Goal: Transaction & Acquisition: Purchase product/service

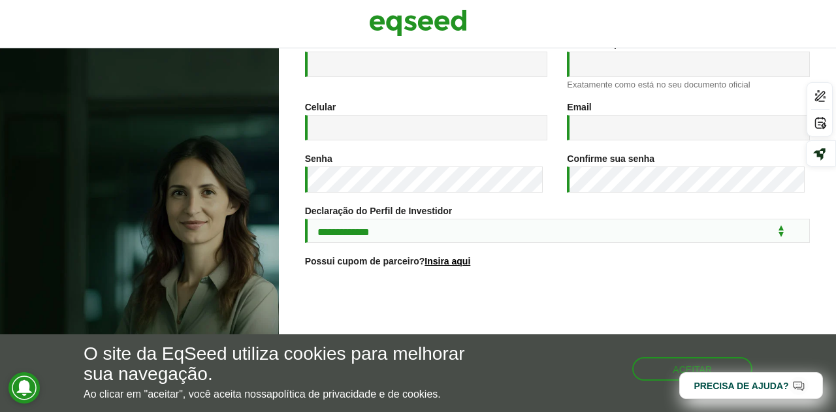
scroll to position [204, 0]
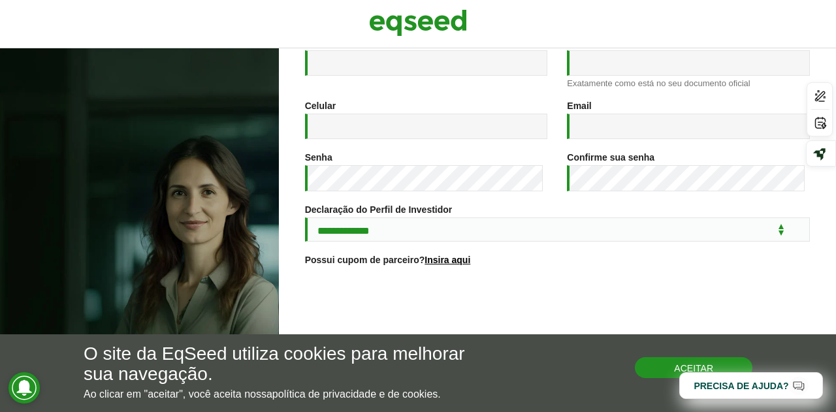
click at [669, 367] on button "Aceitar" at bounding box center [694, 367] width 118 height 21
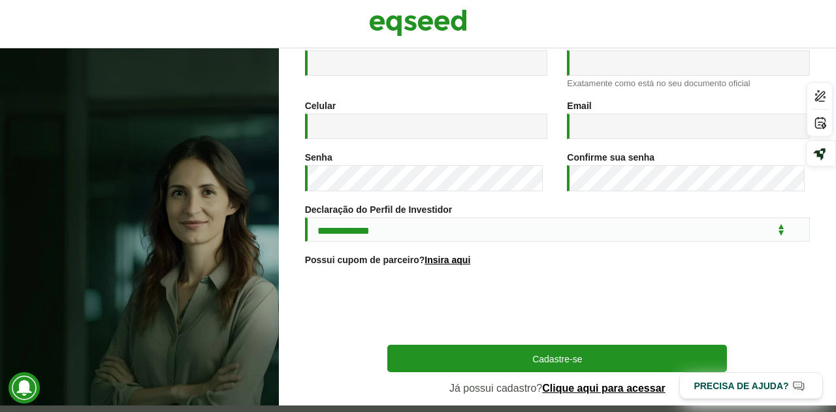
scroll to position [257, 0]
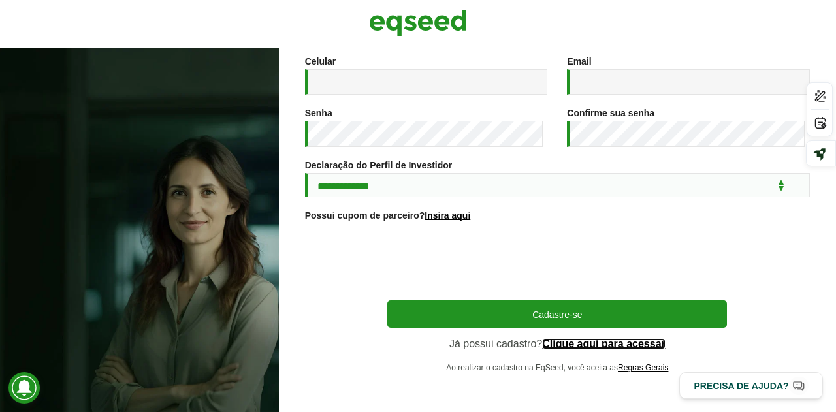
click at [578, 339] on link "Clique aqui para acessar" at bounding box center [603, 344] width 123 height 10
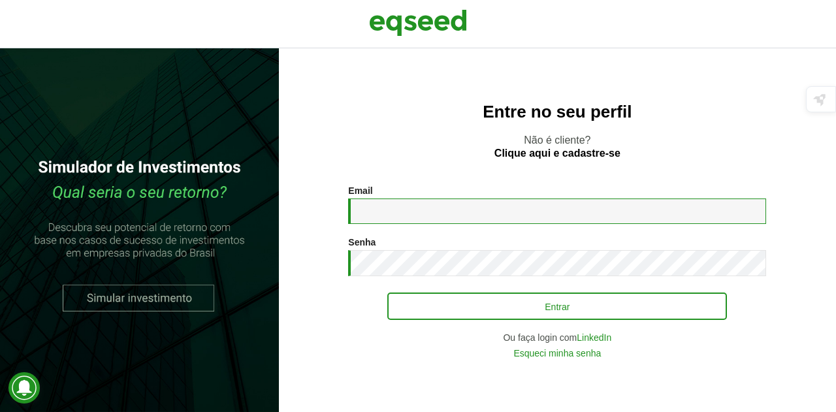
type input "**********"
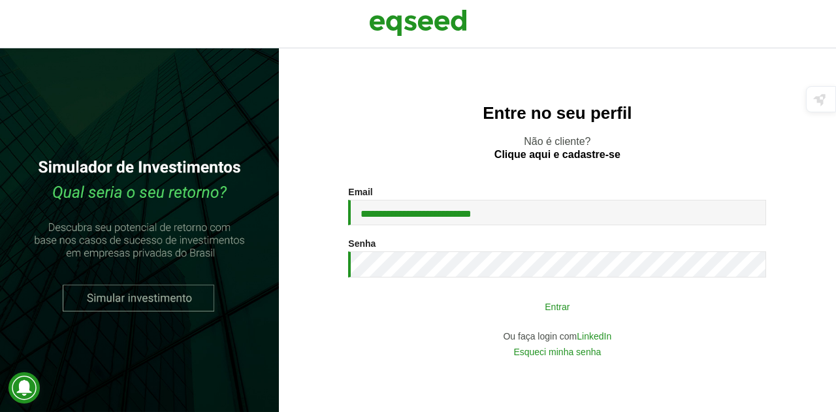
click at [469, 303] on button "Entrar" at bounding box center [557, 306] width 340 height 25
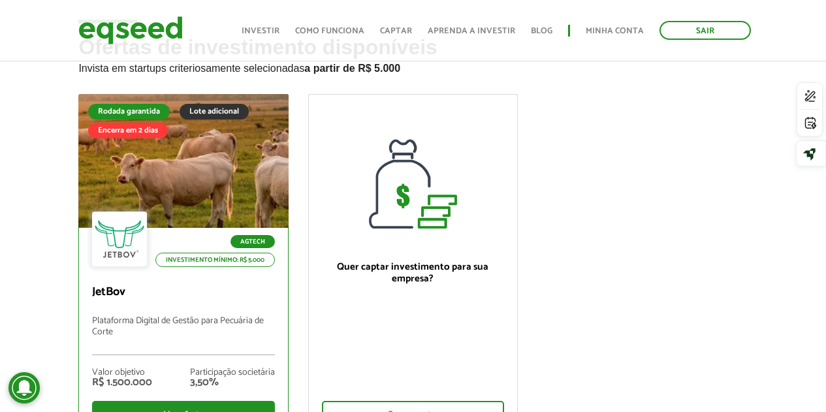
scroll to position [61, 0]
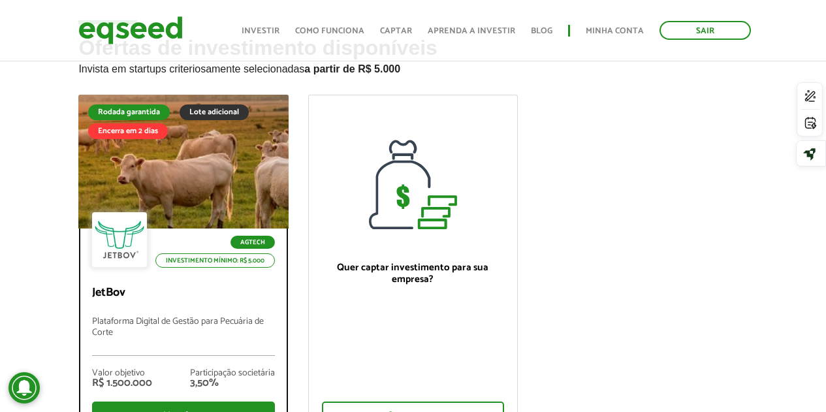
click at [191, 153] on div at bounding box center [183, 162] width 252 height 161
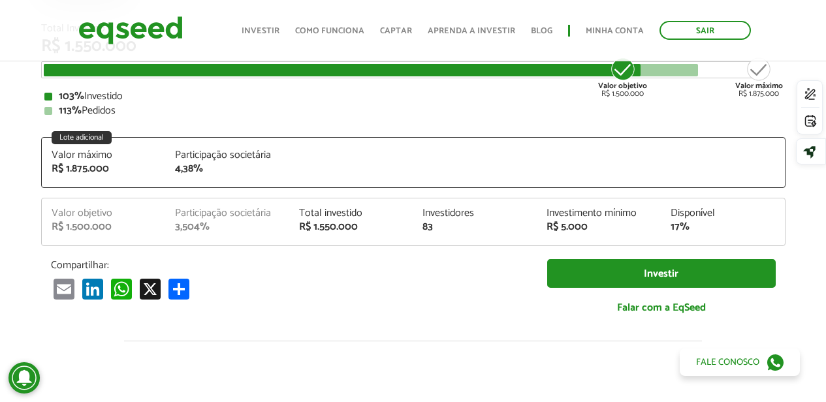
scroll to position [187, 0]
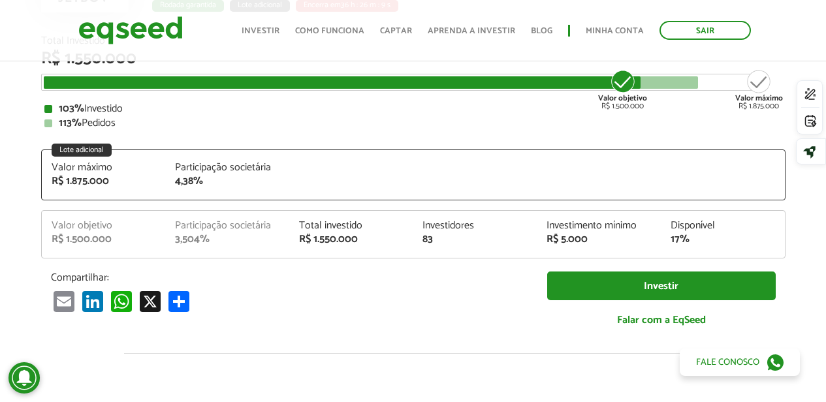
click at [0, 126] on article "JetBov Plataforma Digital de Gestão para [PERSON_NAME] Rodada garantida Lote ad…" at bounding box center [413, 335] width 826 height 927
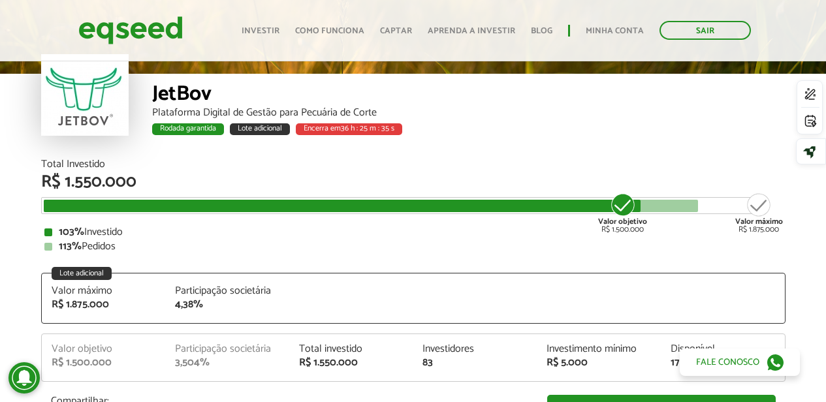
scroll to position [0, 0]
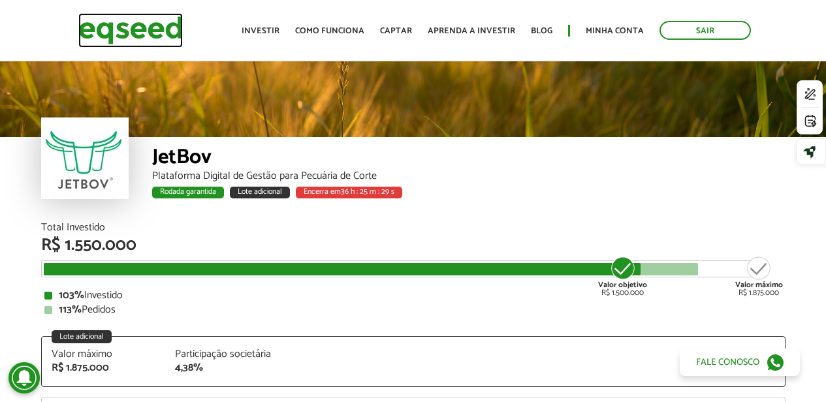
click at [134, 41] on img at bounding box center [130, 30] width 104 height 35
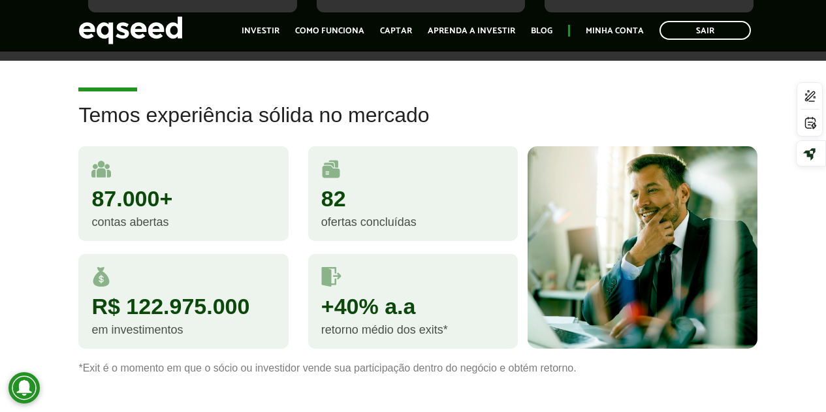
scroll to position [1211, 0]
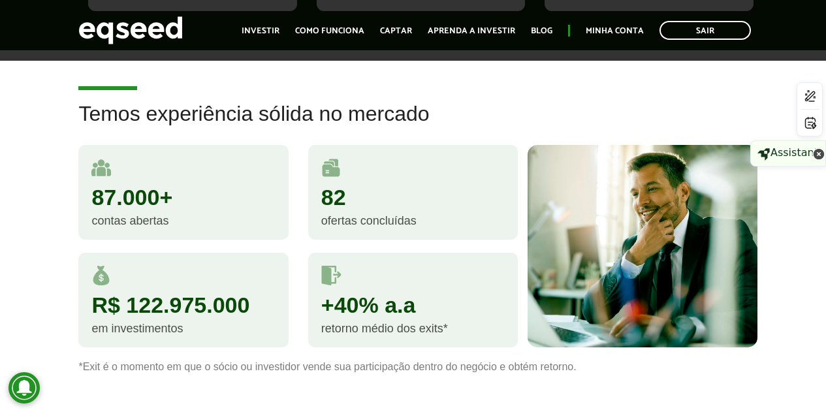
click at [814, 149] on icon at bounding box center [819, 154] width 11 height 11
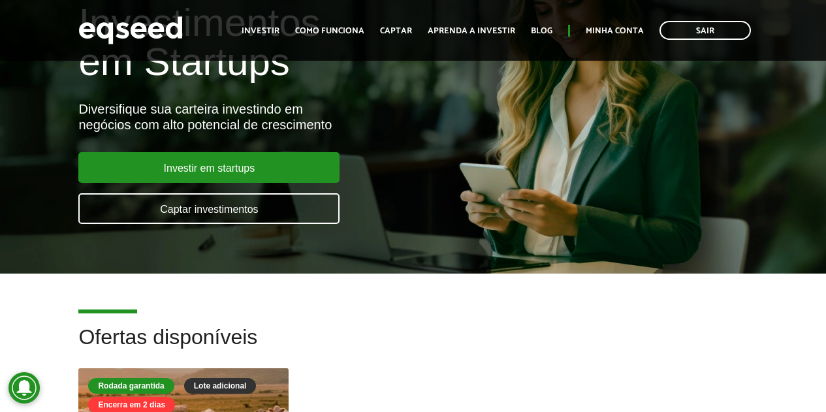
scroll to position [0, 0]
